Goal: Task Accomplishment & Management: Complete application form

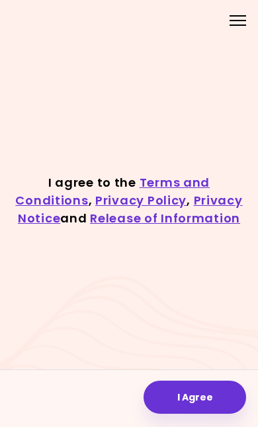
click at [193, 381] on button "I Agree" at bounding box center [195, 397] width 103 height 33
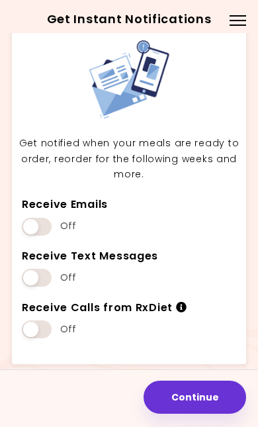
scroll to position [36, 0]
click at [179, 386] on button "Continue" at bounding box center [195, 397] width 103 height 33
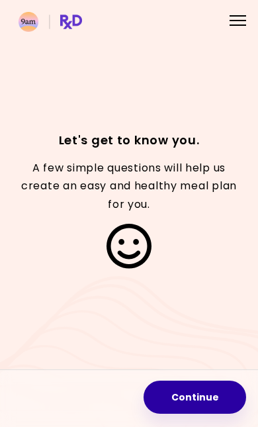
click at [190, 383] on button "Continue" at bounding box center [195, 397] width 103 height 33
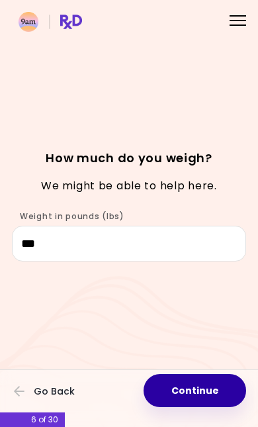
click at [188, 377] on button "Continue" at bounding box center [195, 390] width 103 height 33
select select "****"
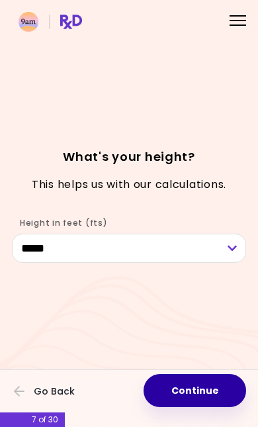
click at [195, 378] on button "Continue" at bounding box center [195, 390] width 103 height 33
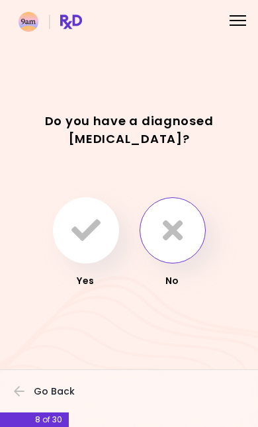
click at [188, 206] on button "button" at bounding box center [173, 230] width 66 height 66
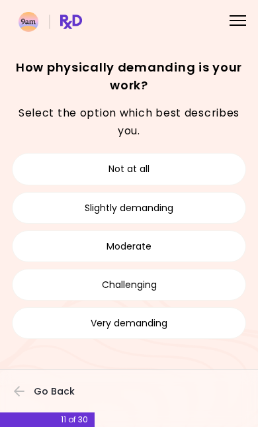
click at [209, 205] on button "Slightly demanding" at bounding box center [129, 208] width 234 height 32
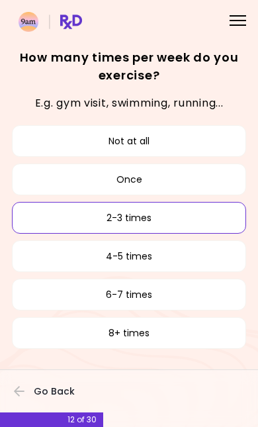
click at [218, 209] on button "2-3 times" at bounding box center [129, 218] width 234 height 32
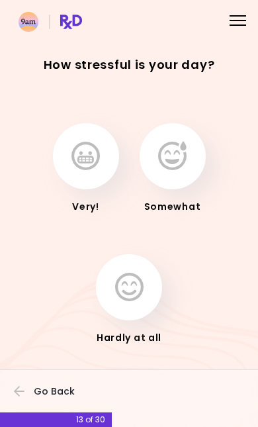
click at [100, 138] on button "button" at bounding box center [86, 156] width 66 height 66
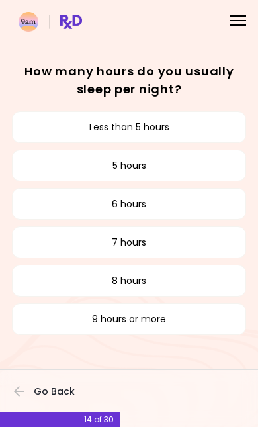
click at [205, 230] on button "7 hours" at bounding box center [129, 242] width 234 height 32
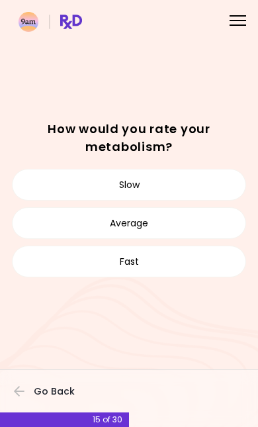
click at [217, 169] on button "Slow" at bounding box center [129, 185] width 234 height 32
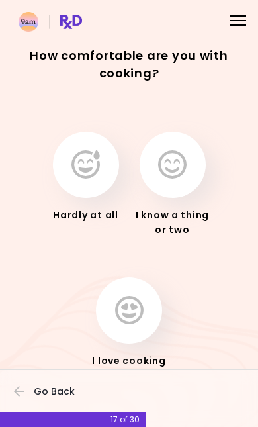
click at [138, 305] on icon "button" at bounding box center [129, 310] width 28 height 29
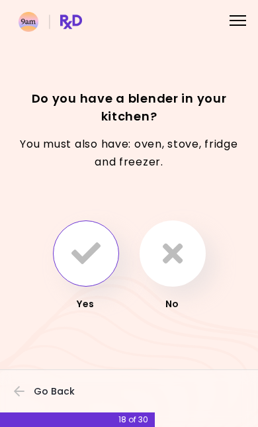
click at [100, 244] on icon "button" at bounding box center [85, 253] width 29 height 29
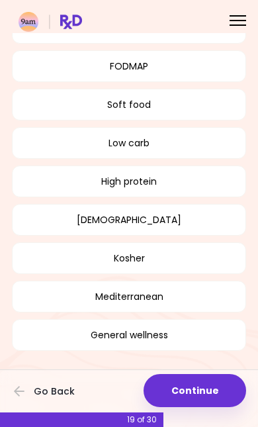
scroll to position [280, 0]
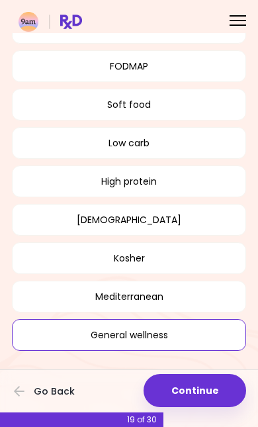
click at [156, 319] on button "General wellness" at bounding box center [129, 335] width 234 height 32
click at [193, 281] on button "Mediterranean" at bounding box center [129, 297] width 234 height 32
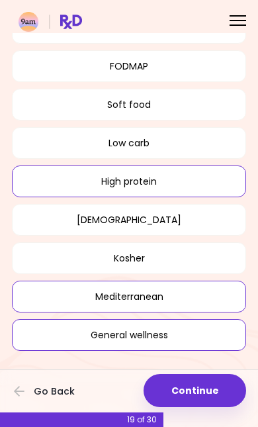
click at [200, 166] on button "High protein" at bounding box center [129, 182] width 234 height 32
click at [205, 374] on button "Continue" at bounding box center [195, 390] width 103 height 33
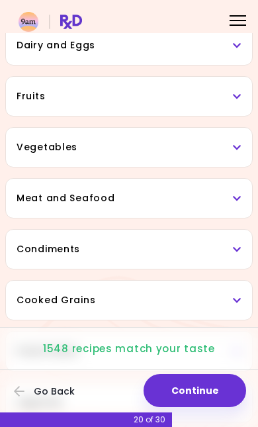
scroll to position [167, 0]
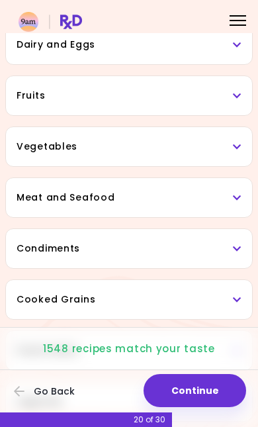
click at [231, 157] on div "Vegetables" at bounding box center [129, 146] width 246 height 39
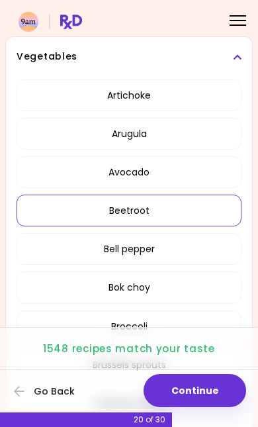
scroll to position [258, 0]
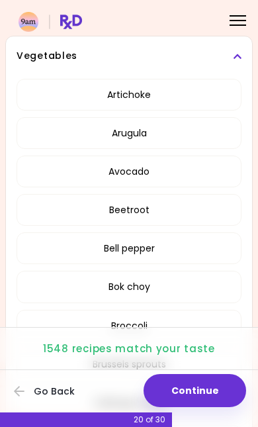
click at [215, 91] on button "Artichoke" at bounding box center [129, 95] width 225 height 32
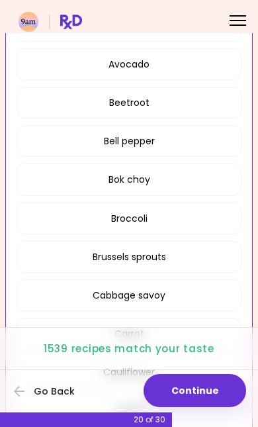
scroll to position [366, 0]
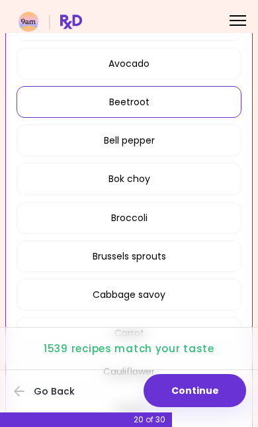
click at [224, 94] on button "Beetroot" at bounding box center [129, 102] width 225 height 32
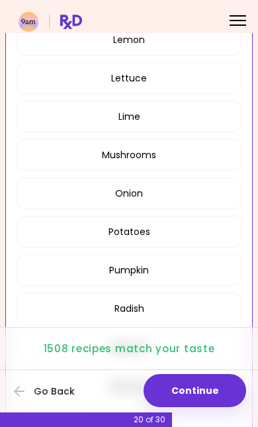
scroll to position [1047, 0]
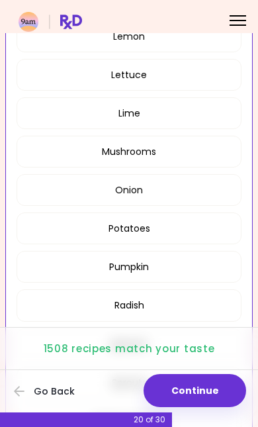
click at [220, 140] on button "Mushrooms" at bounding box center [129, 152] width 225 height 32
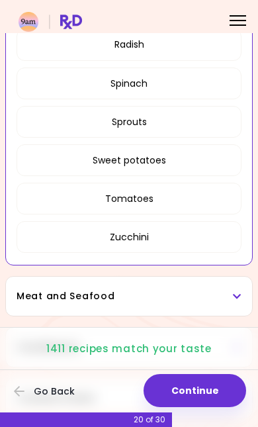
scroll to position [1309, 0]
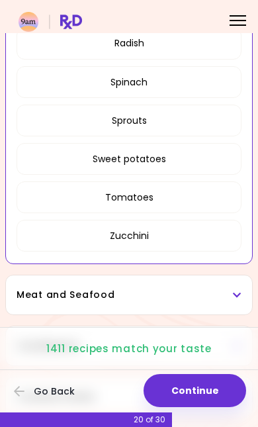
click at [211, 201] on button "Tomatoes" at bounding box center [129, 197] width 225 height 32
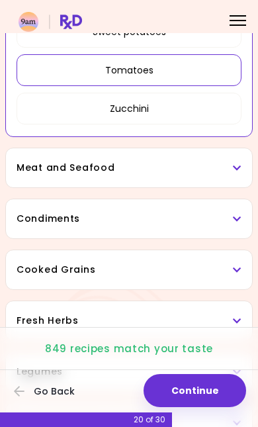
scroll to position [1443, 0]
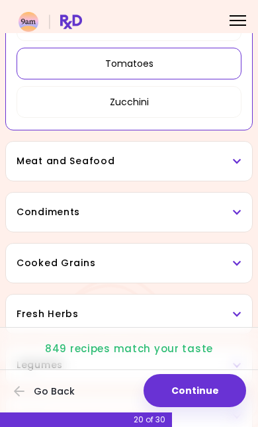
click at [238, 162] on icon at bounding box center [237, 161] width 9 height 9
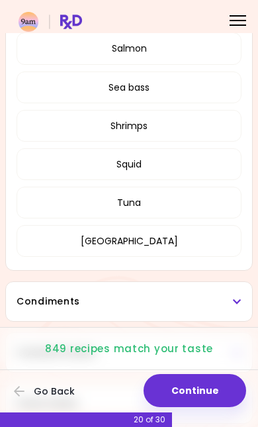
click at [224, 160] on button "Squid" at bounding box center [129, 164] width 225 height 32
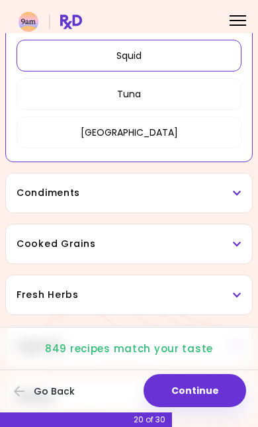
scroll to position [660, 0]
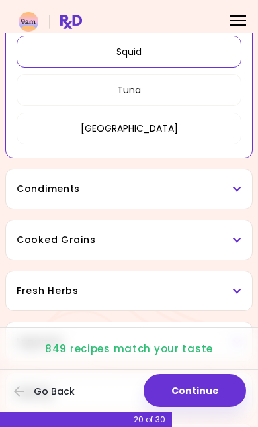
click at [234, 193] on icon at bounding box center [237, 189] width 9 height 9
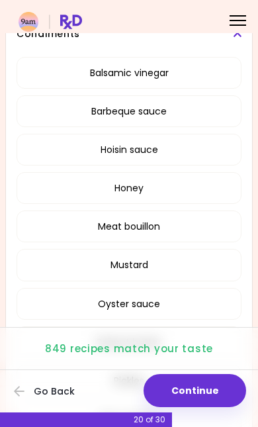
scroll to position [818, 0]
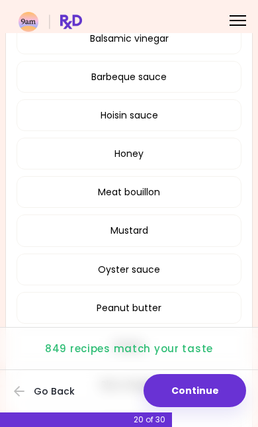
click at [240, 75] on button "Barbeque sauce" at bounding box center [129, 77] width 225 height 32
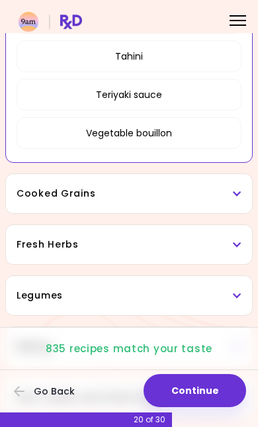
scroll to position [824, 0]
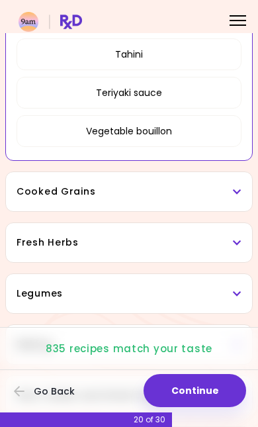
click at [233, 182] on div "Cooked Grains" at bounding box center [129, 191] width 246 height 39
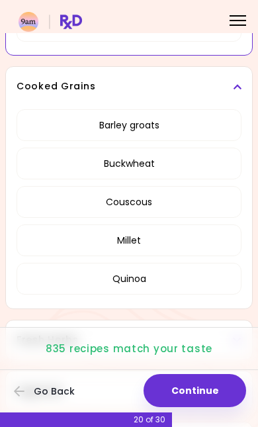
click at [224, 120] on button "Barley groats" at bounding box center [129, 125] width 225 height 32
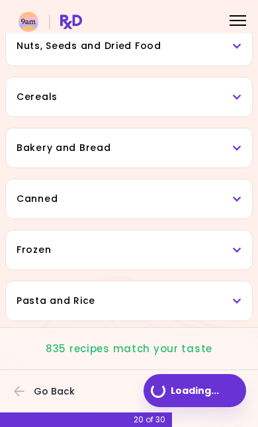
scroll to position [850, 0]
click at [226, 179] on div "Canned" at bounding box center [129, 198] width 246 height 39
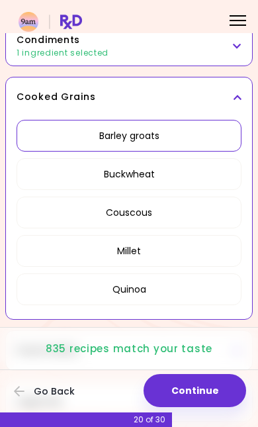
scroll to position [371, 0]
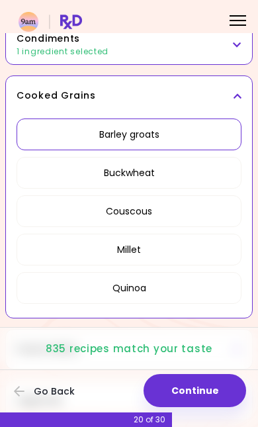
click at [200, 167] on button "Buckwheat" at bounding box center [129, 173] width 225 height 32
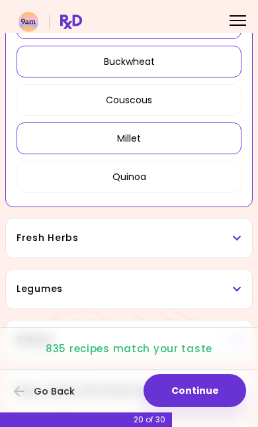
scroll to position [505, 0]
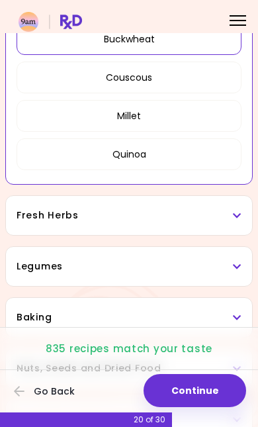
click at [214, 118] on button "Millet" at bounding box center [129, 116] width 225 height 32
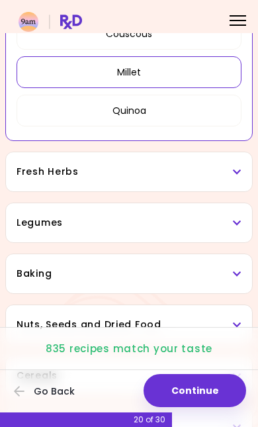
scroll to position [552, 0]
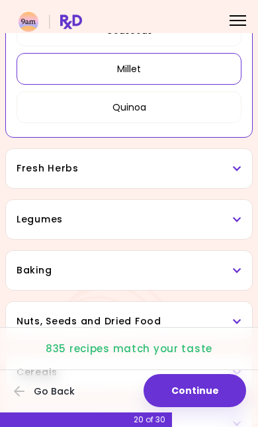
click at [228, 162] on h3 "Fresh Herbs" at bounding box center [129, 169] width 225 height 14
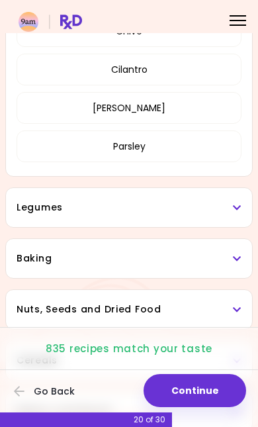
scroll to position [796, 0]
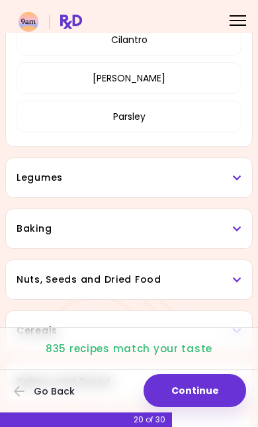
click at [218, 174] on h3 "Legumes" at bounding box center [129, 178] width 225 height 14
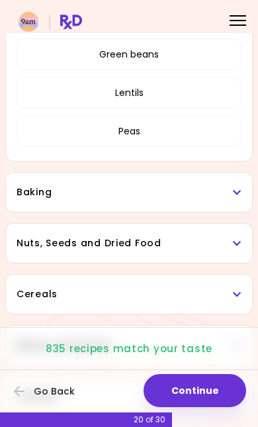
scroll to position [1037, 0]
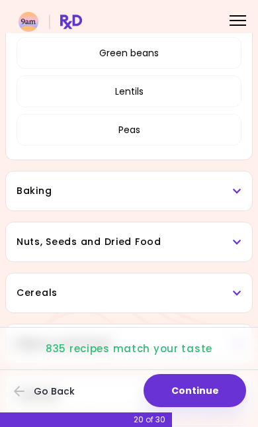
click at [193, 183] on div "Baking" at bounding box center [129, 190] width 246 height 39
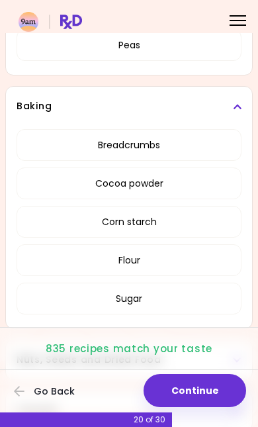
click at [226, 144] on button "Breadcrumbs" at bounding box center [129, 145] width 225 height 32
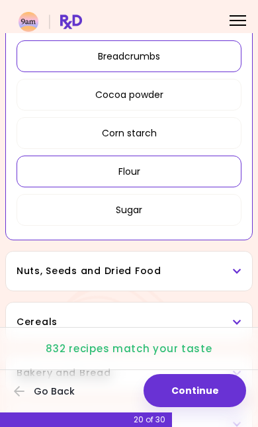
scroll to position [605, 0]
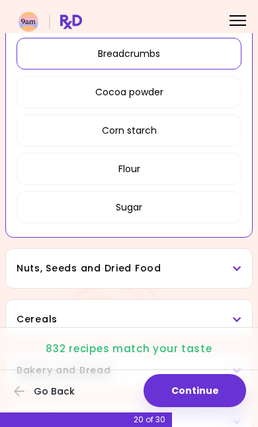
click at [181, 212] on button "Sugar" at bounding box center [129, 207] width 225 height 32
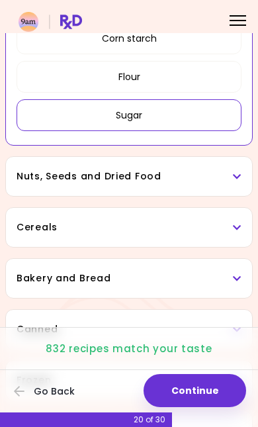
scroll to position [698, 0]
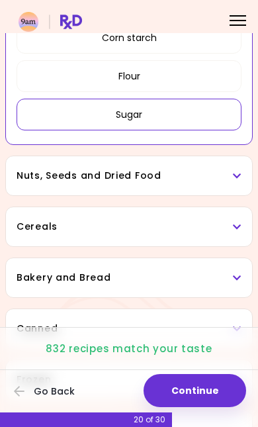
click at [216, 115] on button "Sugar" at bounding box center [129, 115] width 225 height 32
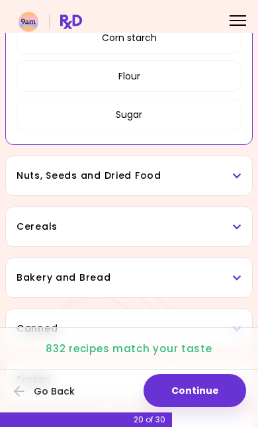
click at [216, 111] on button "Sugar" at bounding box center [129, 115] width 225 height 32
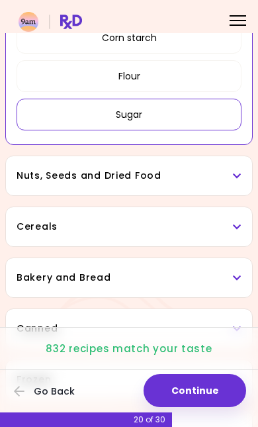
click at [207, 111] on button "Sugar" at bounding box center [129, 115] width 225 height 32
click at [212, 110] on button "Sugar" at bounding box center [129, 115] width 225 height 32
click at [199, 176] on h3 "Nuts, Seeds and Dried Food" at bounding box center [129, 176] width 225 height 14
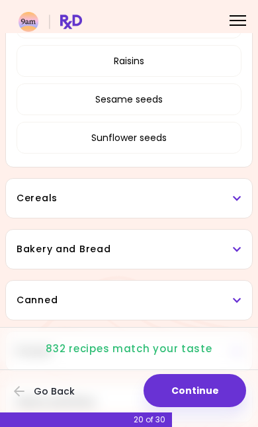
scroll to position [1131, 0]
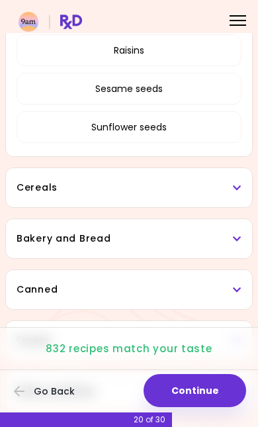
click at [167, 182] on h3 "Cereals" at bounding box center [129, 188] width 225 height 14
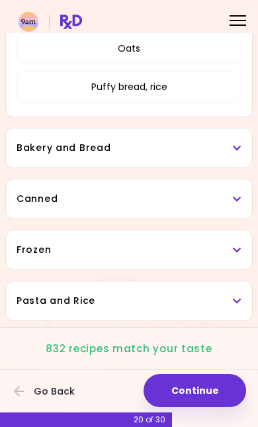
scroll to position [1409, 0]
click at [185, 128] on div "Bakery and Bread" at bounding box center [129, 147] width 246 height 39
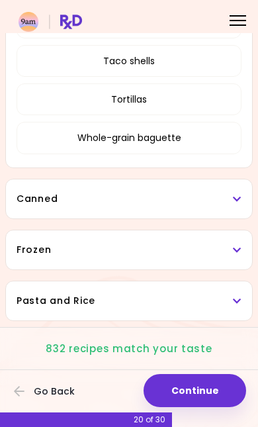
scroll to position [1633, 0]
click at [147, 185] on div "Canned" at bounding box center [129, 198] width 246 height 39
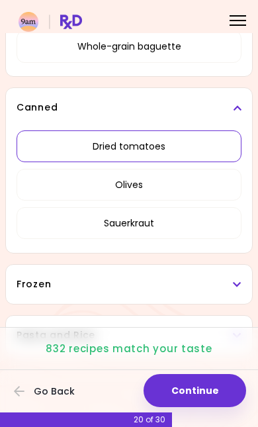
click at [218, 139] on button "Dried tomatoes" at bounding box center [129, 146] width 225 height 32
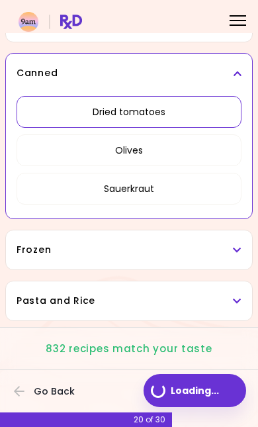
scroll to position [773, 0]
click at [178, 173] on button "Sauerkraut" at bounding box center [129, 189] width 225 height 32
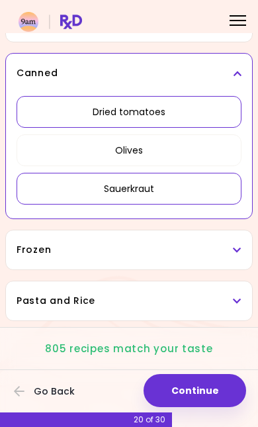
click at [187, 173] on button "Sauerkraut" at bounding box center [129, 189] width 225 height 32
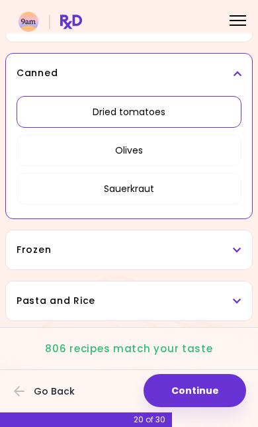
click at [156, 243] on h3 "Frozen" at bounding box center [129, 250] width 225 height 14
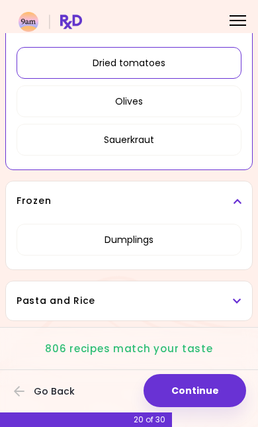
scroll to position [822, 0]
click at [111, 294] on h3 "Pasta and Rice" at bounding box center [129, 301] width 225 height 14
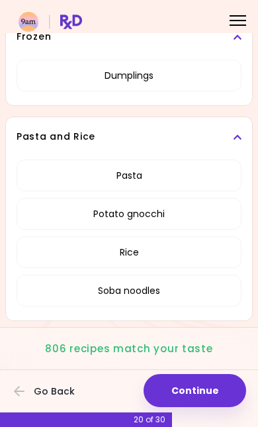
scroll to position [986, 0]
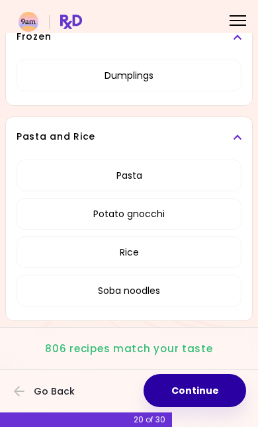
click at [197, 374] on button "Continue" at bounding box center [195, 390] width 103 height 33
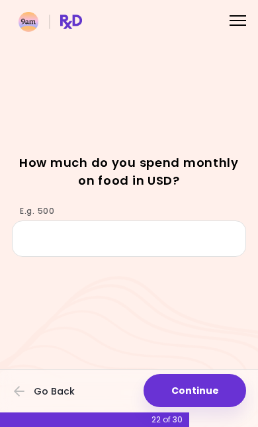
click at [218, 374] on button "Continue" at bounding box center [195, 390] width 103 height 33
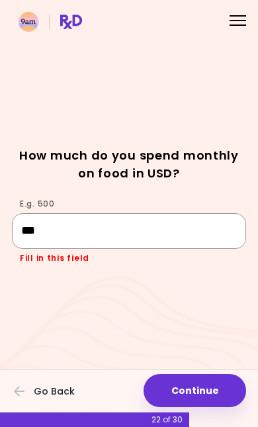
type input "****"
click at [209, 374] on button "Continue" at bounding box center [195, 390] width 103 height 33
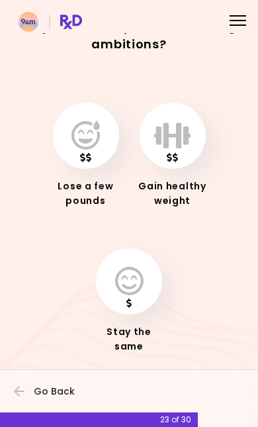
scroll to position [36, 0]
click at [93, 144] on button "button" at bounding box center [86, 136] width 66 height 66
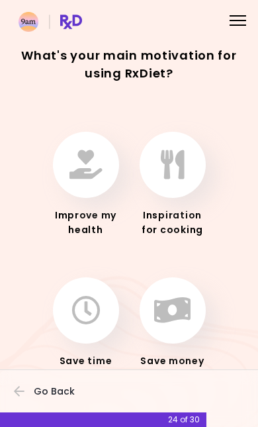
click at [87, 150] on icon "button" at bounding box center [86, 164] width 33 height 29
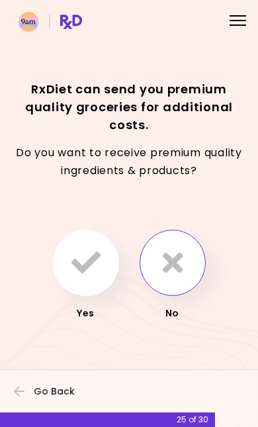
click at [179, 258] on icon "button" at bounding box center [173, 262] width 20 height 29
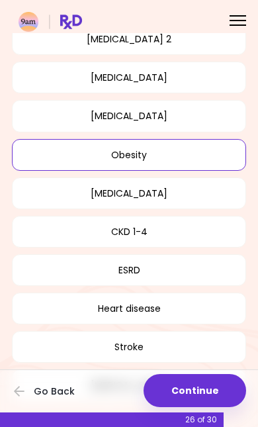
scroll to position [141, 0]
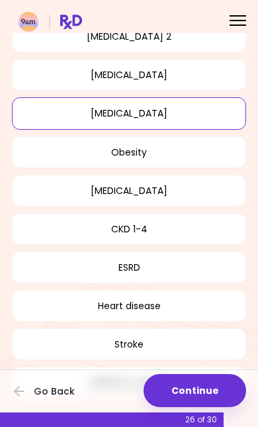
click at [221, 103] on button "[MEDICAL_DATA]" at bounding box center [129, 113] width 234 height 32
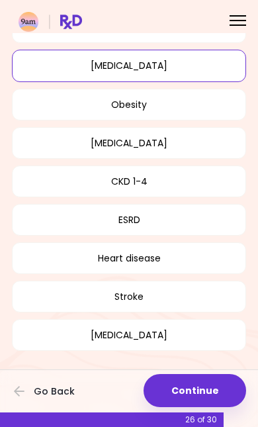
scroll to position [211, 0]
click at [203, 374] on button "Continue" at bounding box center [195, 390] width 103 height 33
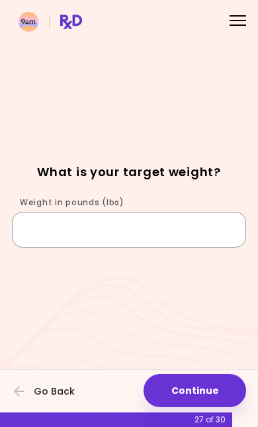
click at [171, 213] on input "Weight in pounds (lbs)" at bounding box center [129, 230] width 234 height 36
type input "***"
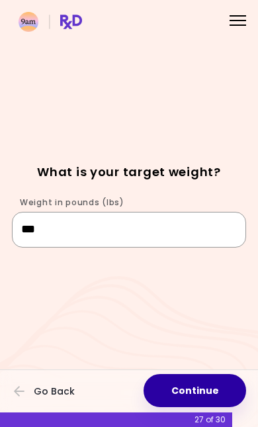
click at [204, 374] on button "Continue" at bounding box center [195, 390] width 103 height 33
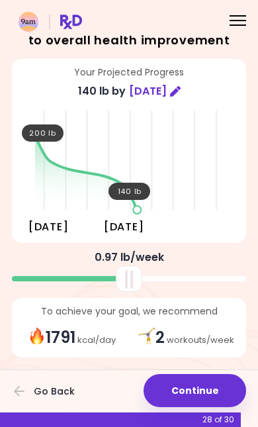
scroll to position [38, 0]
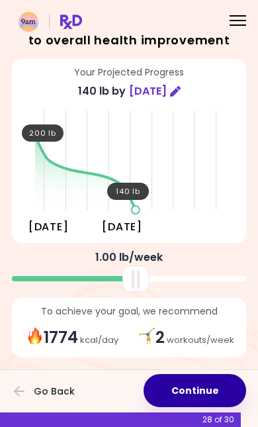
click at [216, 374] on button "Continue" at bounding box center [195, 390] width 103 height 33
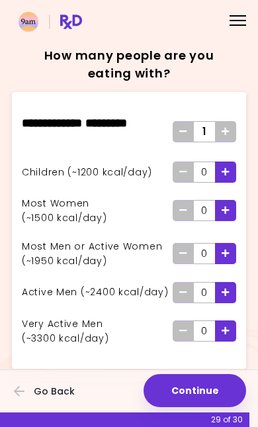
click at [232, 173] on div "Add - Child" at bounding box center [225, 172] width 21 height 21
click at [232, 172] on div "Add - Child" at bounding box center [225, 172] width 21 height 21
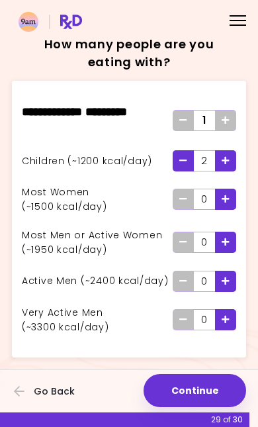
scroll to position [32, 0]
click at [230, 271] on div "Add - Active Man" at bounding box center [225, 281] width 21 height 21
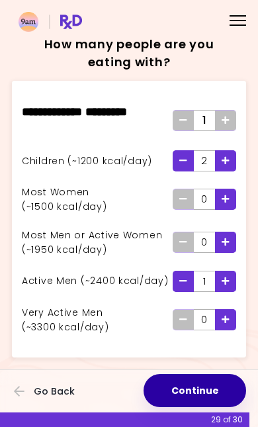
click at [195, 374] on button "Continue" at bounding box center [195, 390] width 103 height 33
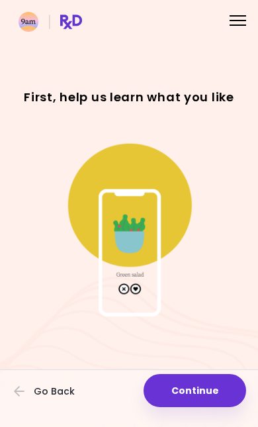
click at [216, 374] on button "Continue" at bounding box center [195, 390] width 103 height 33
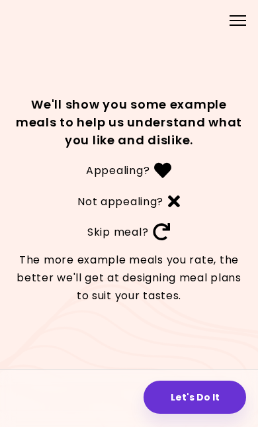
click at [211, 381] on button "Let's Do It" at bounding box center [195, 397] width 103 height 33
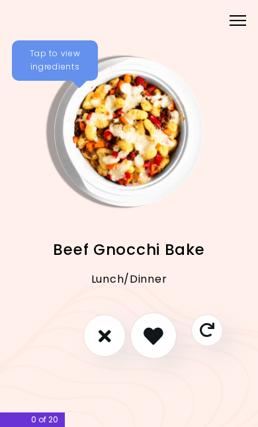
click at [157, 328] on icon "I like this recipe" at bounding box center [154, 336] width 20 height 20
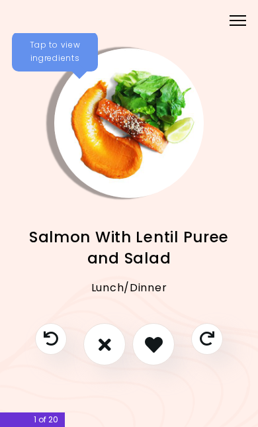
click at [157, 336] on icon "I like this recipe" at bounding box center [154, 345] width 18 height 18
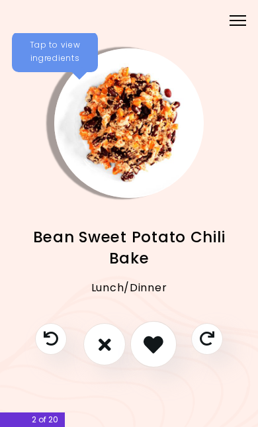
click at [167, 345] on button "I like this recipe" at bounding box center [153, 344] width 46 height 46
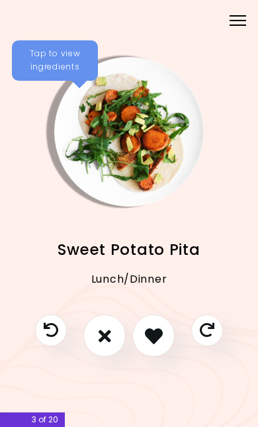
click at [152, 331] on icon "I like this recipe" at bounding box center [154, 336] width 18 height 18
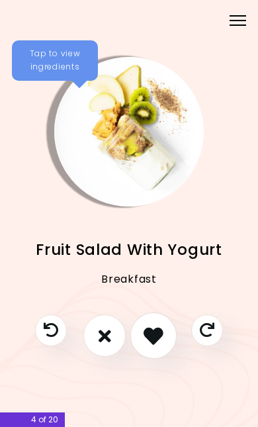
click at [160, 326] on icon "I like this recipe" at bounding box center [154, 336] width 20 height 20
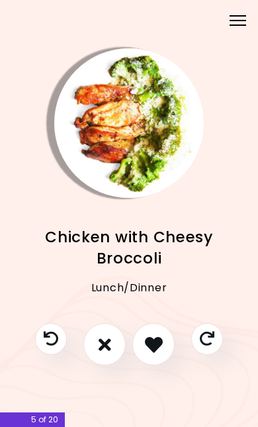
click at [158, 336] on icon "I like this recipe" at bounding box center [154, 345] width 18 height 18
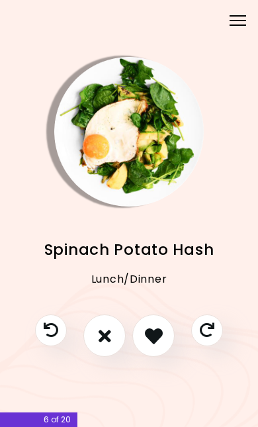
click at [157, 327] on icon "I like this recipe" at bounding box center [154, 336] width 18 height 18
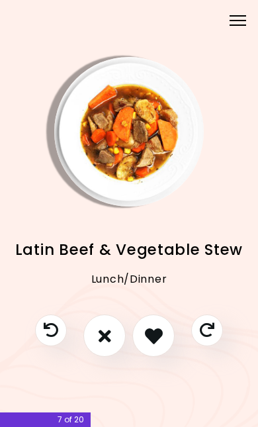
click at [115, 319] on button "I don't like this recipe" at bounding box center [104, 335] width 42 height 42
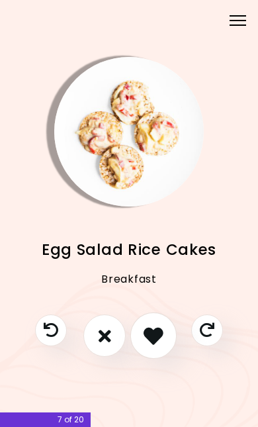
click at [152, 326] on icon "I like this recipe" at bounding box center [154, 336] width 20 height 20
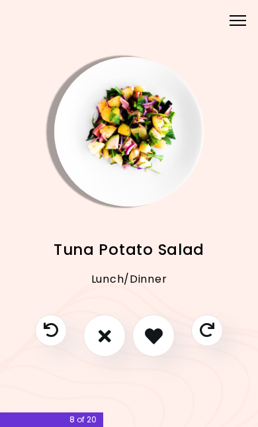
click at [156, 327] on icon "I like this recipe" at bounding box center [154, 336] width 18 height 18
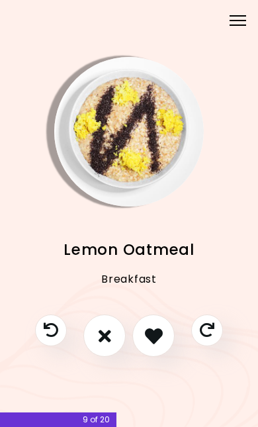
click at [105, 327] on icon "I don't like this recipe" at bounding box center [105, 336] width 13 height 18
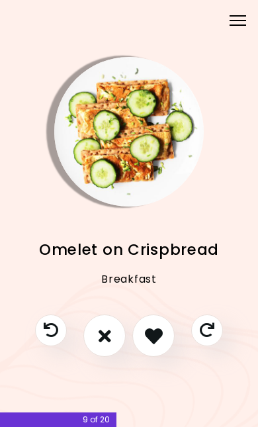
click at [103, 327] on icon "I don't like this recipe" at bounding box center [105, 336] width 13 height 18
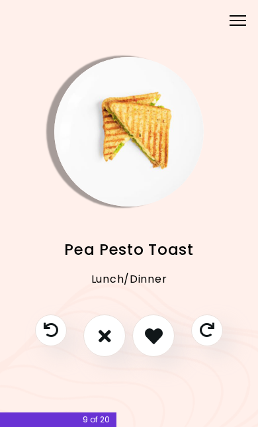
click at [158, 327] on icon "I like this recipe" at bounding box center [154, 336] width 18 height 18
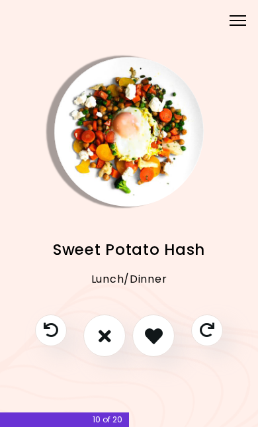
click at [154, 327] on icon "I like this recipe" at bounding box center [154, 336] width 18 height 18
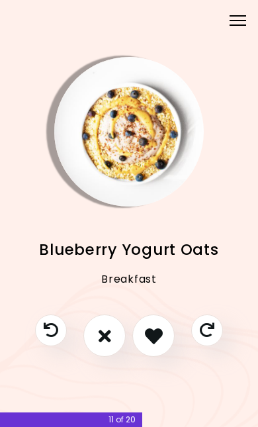
click at [153, 327] on icon "I like this recipe" at bounding box center [154, 336] width 18 height 18
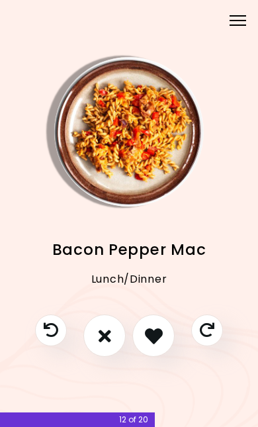
click at [155, 327] on icon "I like this recipe" at bounding box center [154, 336] width 18 height 18
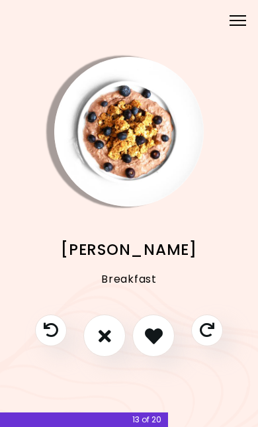
click at [159, 327] on icon "I like this recipe" at bounding box center [154, 336] width 18 height 18
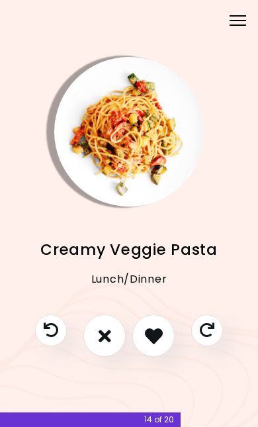
click at [164, 320] on button "I like this recipe" at bounding box center [153, 335] width 42 height 42
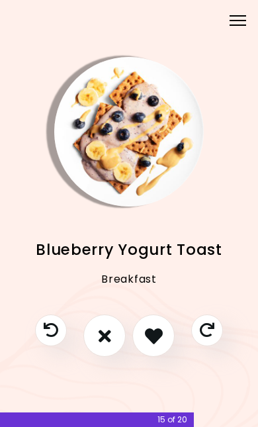
click at [103, 333] on icon "I don't like this recipe" at bounding box center [105, 336] width 13 height 18
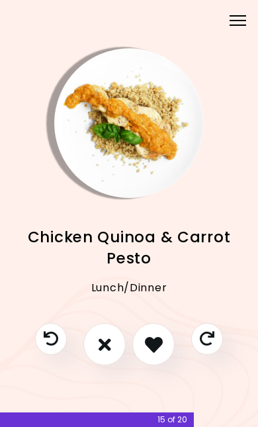
click at [164, 335] on button "I like this recipe" at bounding box center [153, 344] width 42 height 42
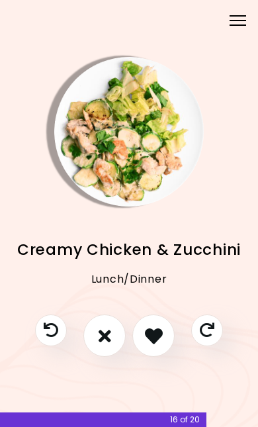
click at [157, 329] on icon "I like this recipe" at bounding box center [154, 336] width 18 height 18
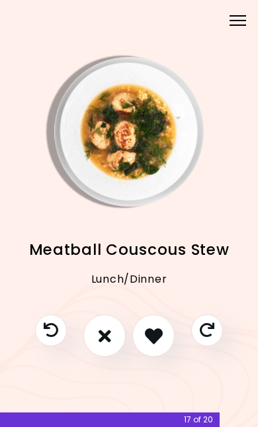
click at [99, 337] on button "I don't like this recipe" at bounding box center [104, 335] width 42 height 42
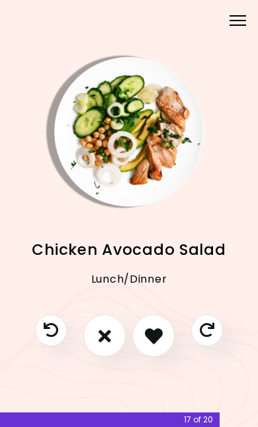
click at [147, 327] on icon "I like this recipe" at bounding box center [154, 336] width 18 height 18
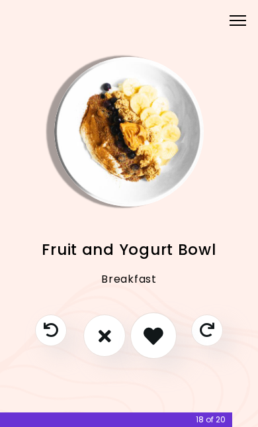
click at [164, 321] on button "I like this recipe" at bounding box center [153, 335] width 46 height 46
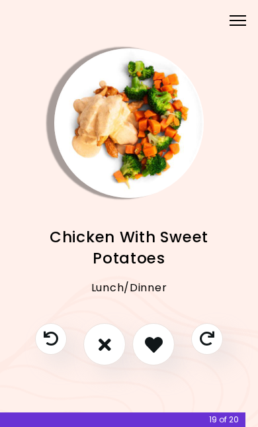
click at [152, 340] on icon "I like this recipe" at bounding box center [154, 345] width 18 height 18
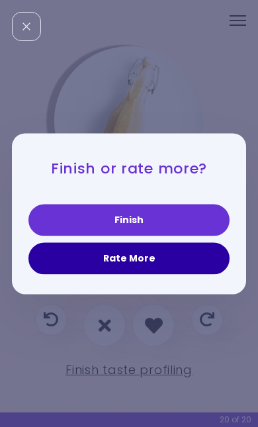
click at [171, 252] on button "Rate More" at bounding box center [128, 258] width 201 height 32
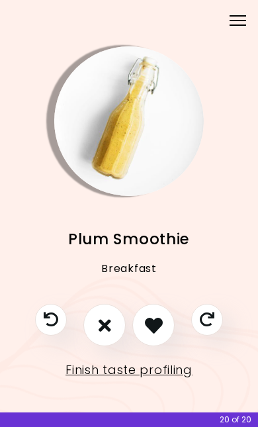
click at [103, 316] on icon "I don't like this recipe" at bounding box center [105, 325] width 13 height 18
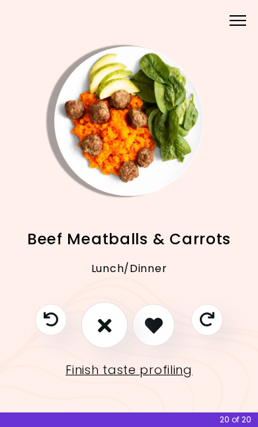
click at [112, 316] on button "I don't like this recipe" at bounding box center [104, 325] width 46 height 46
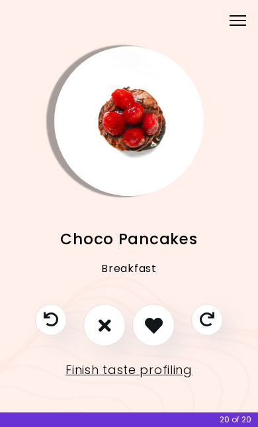
click at [159, 316] on icon "I like this recipe" at bounding box center [154, 325] width 18 height 18
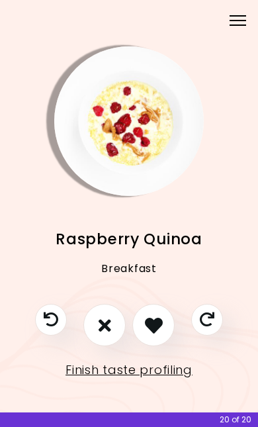
click at [164, 318] on button "I like this recipe" at bounding box center [153, 325] width 42 height 42
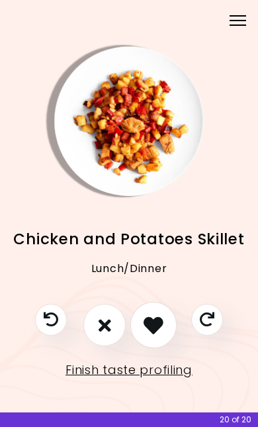
click at [155, 316] on icon "I like this recipe" at bounding box center [154, 325] width 20 height 20
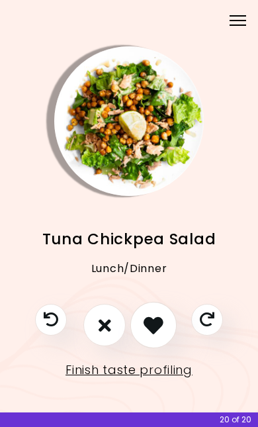
click at [160, 326] on icon "I like this recipe" at bounding box center [154, 325] width 20 height 20
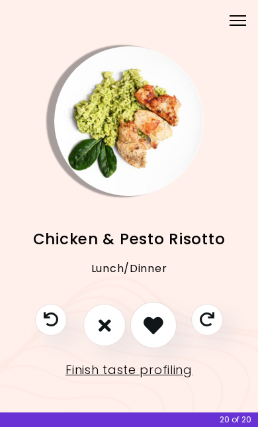
click at [156, 319] on icon "I like this recipe" at bounding box center [154, 325] width 20 height 20
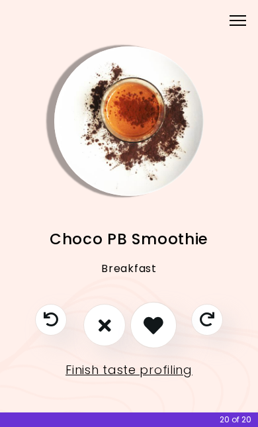
click at [164, 318] on button "I like this recipe" at bounding box center [153, 325] width 46 height 46
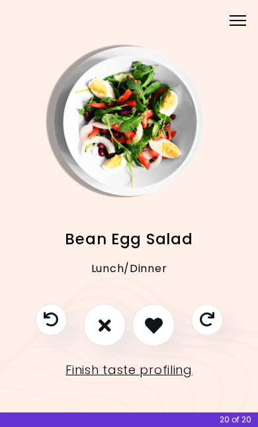
click at [167, 327] on button "I like this recipe" at bounding box center [153, 325] width 42 height 42
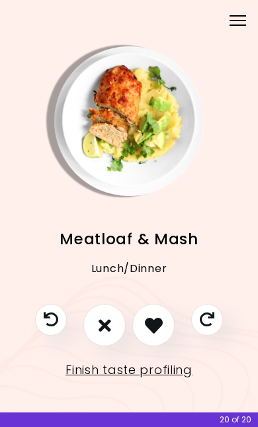
click at [99, 318] on icon "I don't like this recipe" at bounding box center [105, 325] width 13 height 18
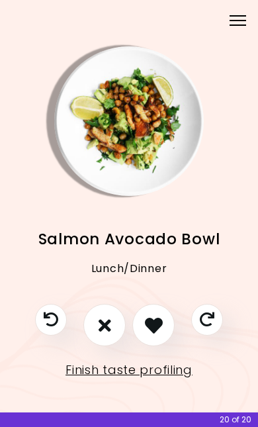
click at [164, 316] on button "I like this recipe" at bounding box center [153, 325] width 42 height 42
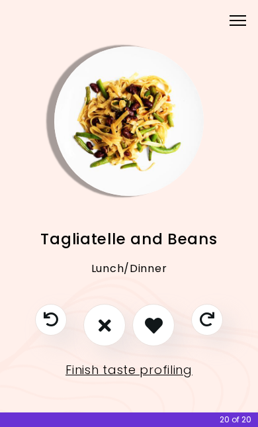
click at [160, 320] on icon "I like this recipe" at bounding box center [154, 325] width 18 height 18
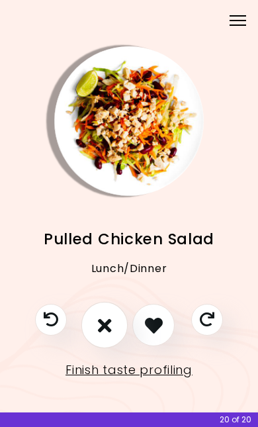
click at [110, 316] on icon "I don't like this recipe" at bounding box center [105, 325] width 14 height 20
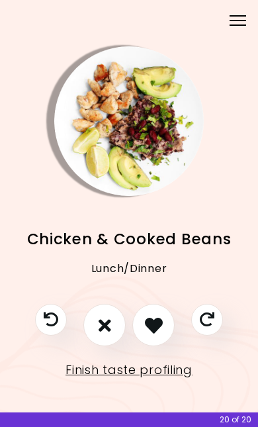
click at [95, 314] on button "I don't like this recipe" at bounding box center [104, 325] width 42 height 42
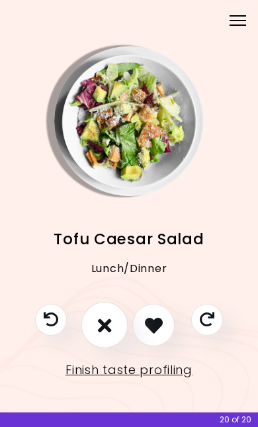
click at [111, 315] on icon "I don't like this recipe" at bounding box center [105, 325] width 14 height 20
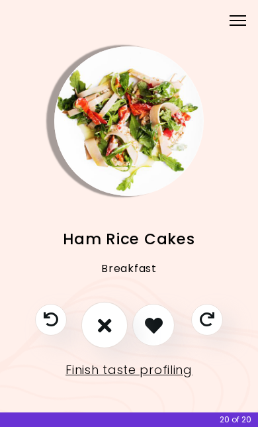
click at [113, 312] on button "I don't like this recipe" at bounding box center [104, 325] width 46 height 46
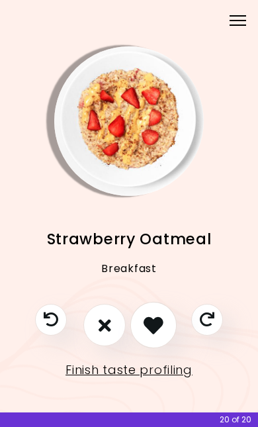
click at [164, 318] on button "I like this recipe" at bounding box center [153, 325] width 46 height 46
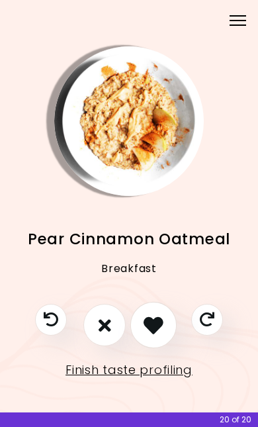
click at [160, 324] on icon "I like this recipe" at bounding box center [154, 325] width 20 height 20
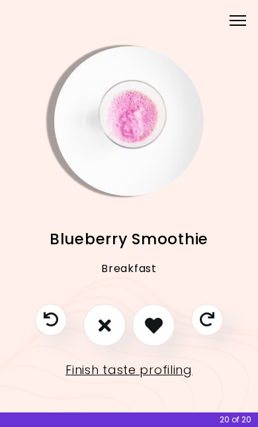
click at [162, 326] on icon "I like this recipe" at bounding box center [154, 325] width 18 height 18
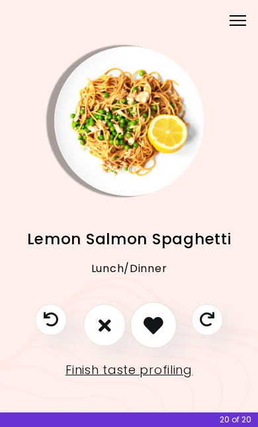
click at [168, 322] on button "I like this recipe" at bounding box center [153, 325] width 46 height 46
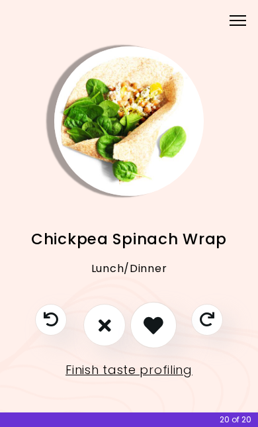
click at [164, 318] on button "I like this recipe" at bounding box center [153, 325] width 46 height 46
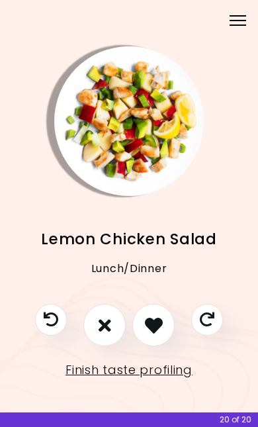
click at [161, 316] on icon "I like this recipe" at bounding box center [154, 325] width 18 height 18
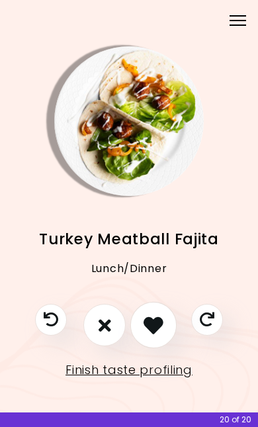
click at [164, 322] on button "I like this recipe" at bounding box center [153, 325] width 46 height 46
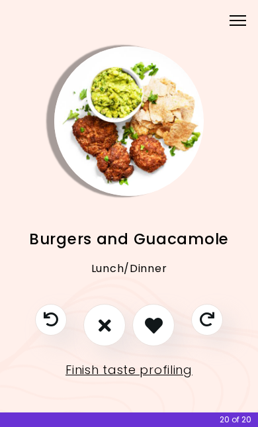
click at [157, 316] on icon "I like this recipe" at bounding box center [154, 325] width 18 height 18
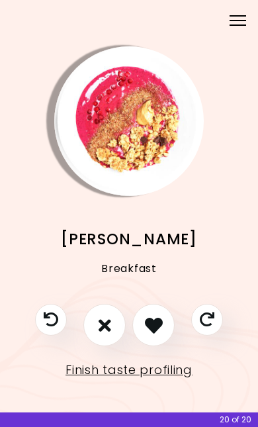
click at [115, 321] on button "I don't like this recipe" at bounding box center [104, 325] width 42 height 42
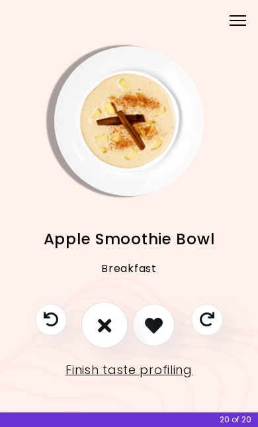
click at [103, 320] on icon "I don't like this recipe" at bounding box center [105, 325] width 14 height 20
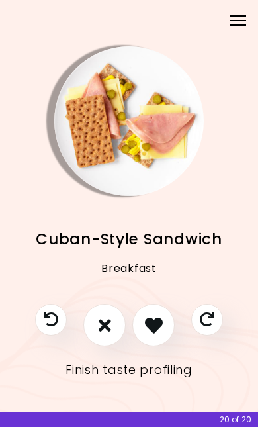
click at [100, 316] on icon "I don't like this recipe" at bounding box center [105, 325] width 13 height 18
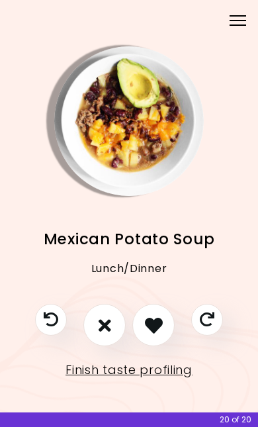
click at [155, 320] on icon "I like this recipe" at bounding box center [154, 325] width 18 height 18
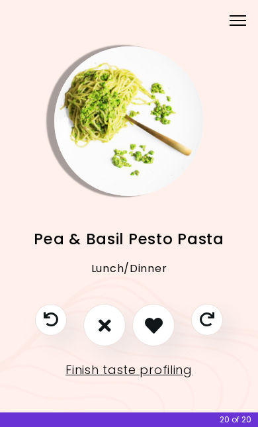
click at [158, 316] on icon "I like this recipe" at bounding box center [154, 325] width 18 height 18
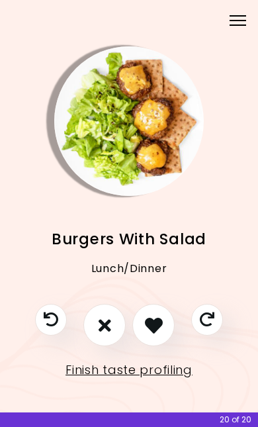
click at [163, 317] on icon "I like this recipe" at bounding box center [154, 325] width 18 height 18
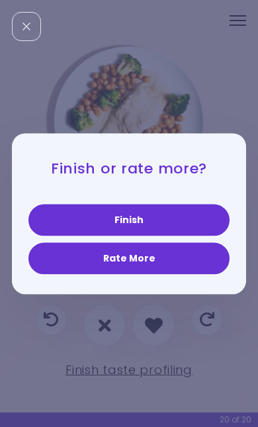
click at [187, 214] on button "Finish" at bounding box center [128, 220] width 201 height 32
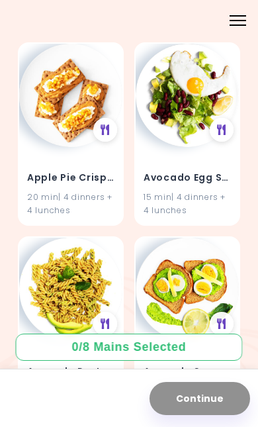
scroll to position [131, 0]
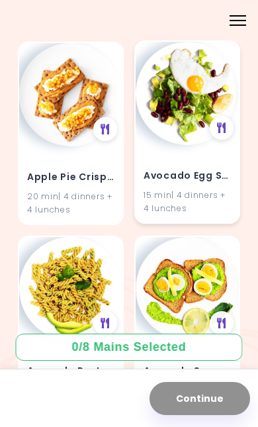
click at [197, 194] on div "15 min | 4 dinners + 4 lunches" at bounding box center [187, 201] width 87 height 25
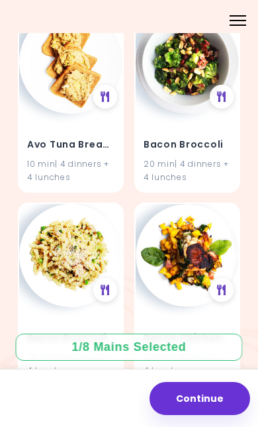
scroll to position [553, 0]
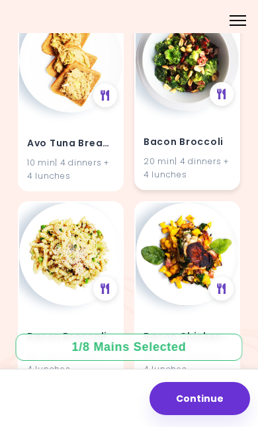
click at [212, 149] on h4 "Bacon Broccoli" at bounding box center [187, 141] width 87 height 21
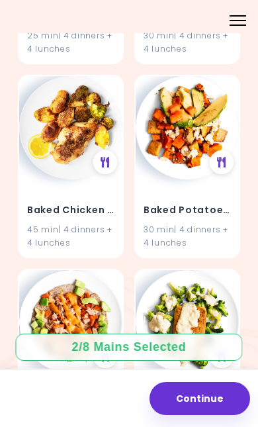
scroll to position [1262, 0]
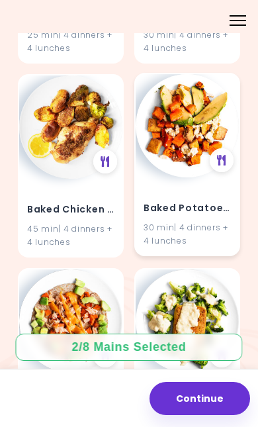
click at [199, 198] on h4 "Baked Potatoes & Tofu" at bounding box center [187, 208] width 87 height 21
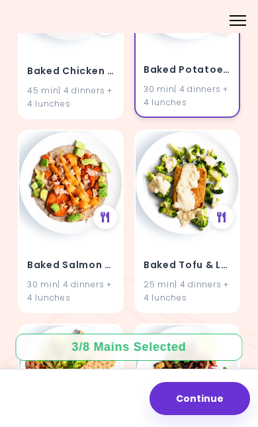
scroll to position [1401, 0]
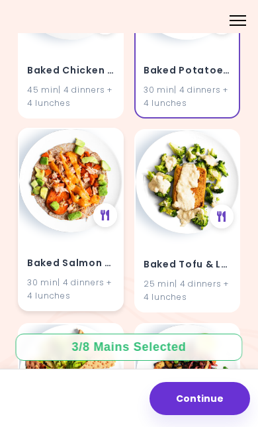
click at [74, 253] on h4 "Baked Salmon Tortillas" at bounding box center [70, 263] width 87 height 21
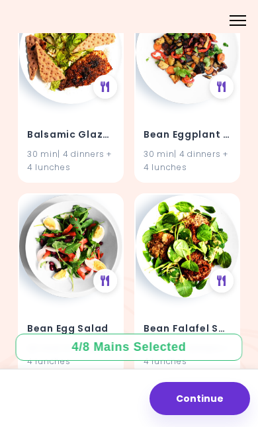
scroll to position [1683, 0]
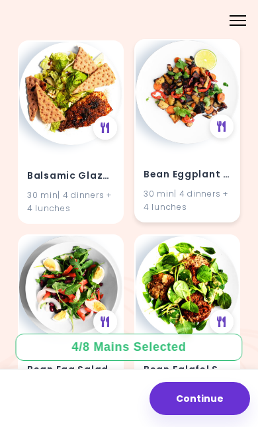
click at [199, 168] on h4 "Bean Eggplant Bowl" at bounding box center [187, 174] width 87 height 21
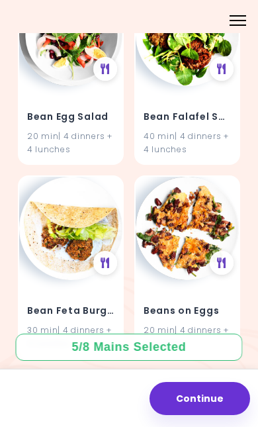
scroll to position [1938, 0]
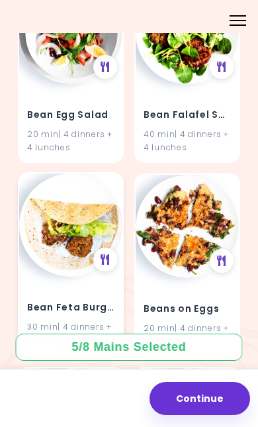
click at [68, 297] on h4 "Bean Feta Burger" at bounding box center [70, 307] width 87 height 21
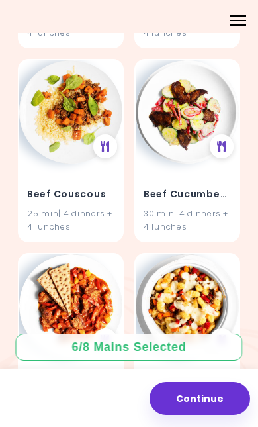
scroll to position [3023, 0]
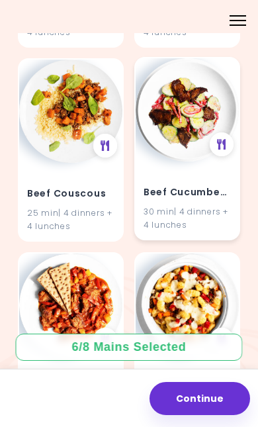
click at [199, 182] on h4 "Beef Cucumber Salad" at bounding box center [187, 192] width 87 height 21
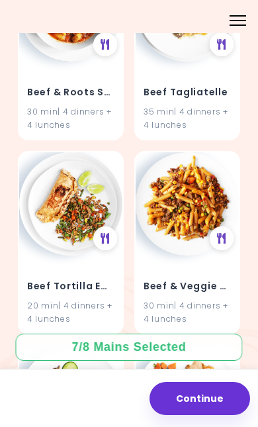
scroll to position [4486, 0]
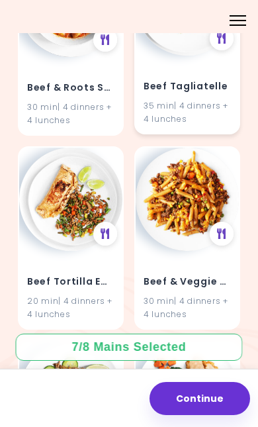
click at [205, 99] on div "35 min | 4 dinners + 4 lunches" at bounding box center [187, 111] width 87 height 25
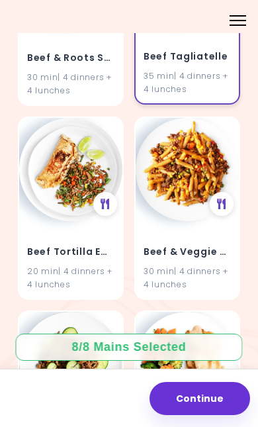
scroll to position [4520, 0]
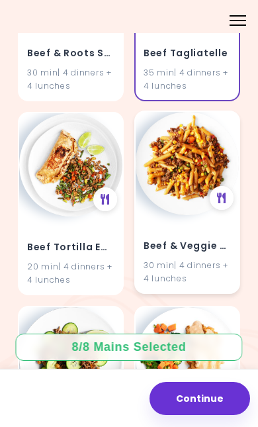
click at [187, 236] on h4 "Beef & Veggie Casserole" at bounding box center [187, 246] width 87 height 21
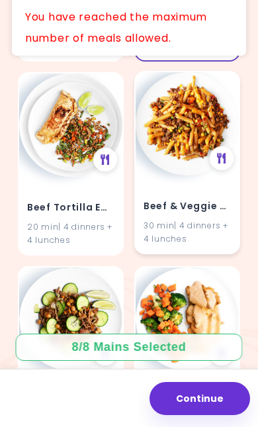
scroll to position [4561, 0]
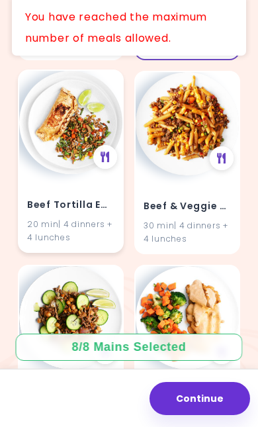
click at [74, 195] on h4 "Beef Tortilla Empanadas" at bounding box center [70, 205] width 87 height 21
click at [81, 195] on h4 "Beef Tortilla Empanadas" at bounding box center [70, 205] width 87 height 21
click at [69, 174] on div "Beef Tortilla Empanadas 20 min | 4 dinners + 4 lunches" at bounding box center [70, 212] width 103 height 77
click at [199, 382] on button "Continue" at bounding box center [200, 398] width 101 height 33
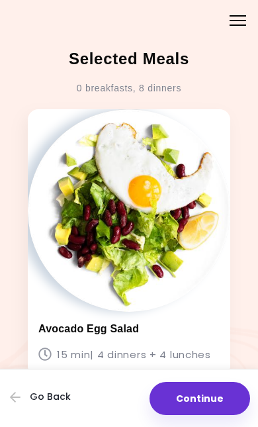
click at [203, 382] on button "Continue" at bounding box center [200, 398] width 101 height 33
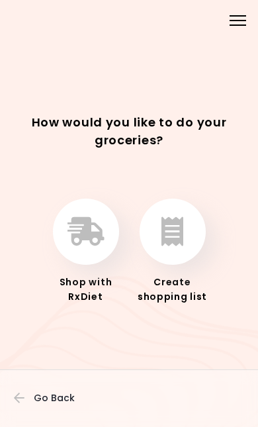
click at [169, 222] on icon "button" at bounding box center [173, 231] width 22 height 29
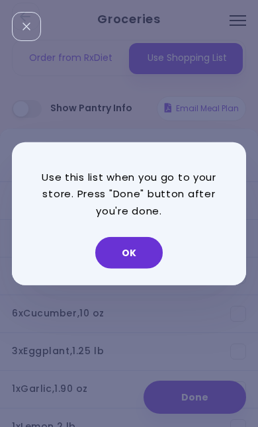
click at [138, 249] on button "OK" at bounding box center [129, 253] width 68 height 32
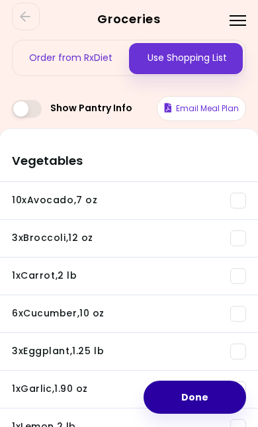
click at [203, 381] on button "Done" at bounding box center [195, 397] width 103 height 33
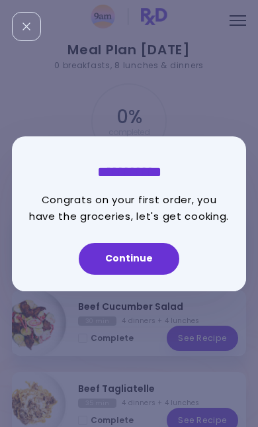
click at [152, 249] on button "Continue" at bounding box center [129, 259] width 101 height 32
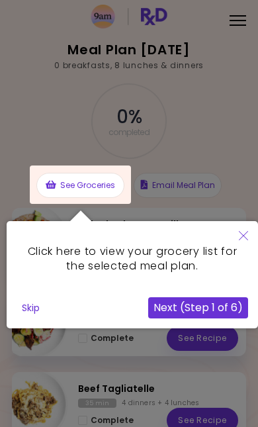
click at [180, 304] on button "Next (Step 1 of 6)" at bounding box center [198, 307] width 100 height 21
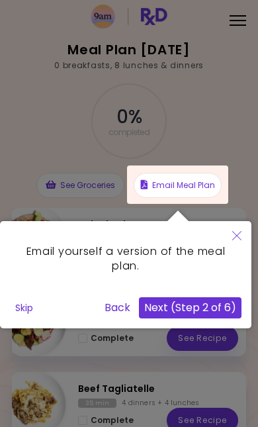
click at [177, 308] on button "Next (Step 2 of 6)" at bounding box center [190, 307] width 103 height 21
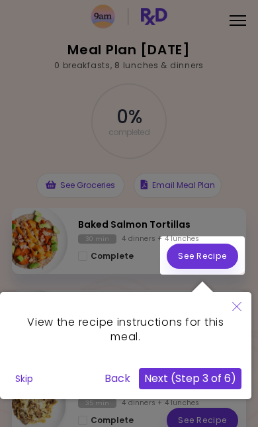
click at [174, 378] on button "Next (Step 3 of 6)" at bounding box center [190, 378] width 103 height 21
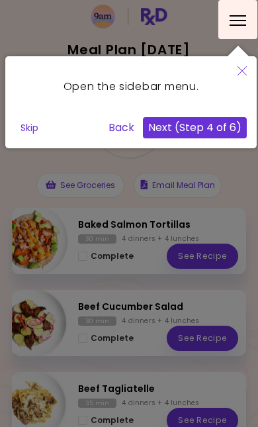
click at [214, 123] on button "Next (Step 4 of 6)" at bounding box center [195, 127] width 104 height 21
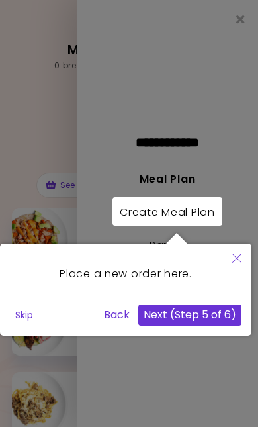
click at [209, 316] on button "Next (Step 5 of 6)" at bounding box center [189, 315] width 103 height 21
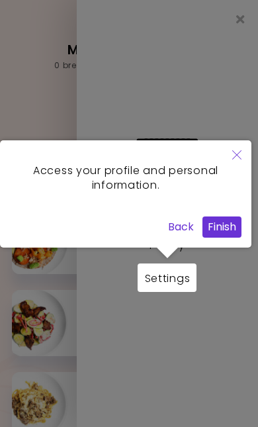
click at [230, 224] on button "Finish" at bounding box center [222, 226] width 39 height 21
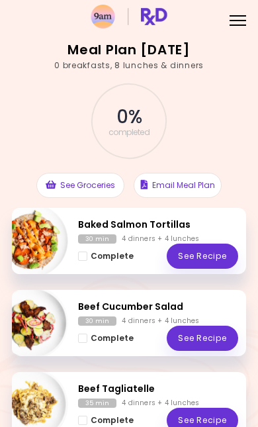
scroll to position [-2, 0]
